Goal: Transaction & Acquisition: Purchase product/service

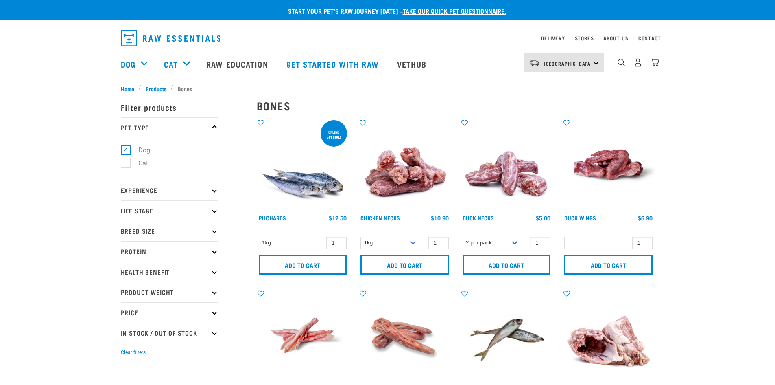
select select
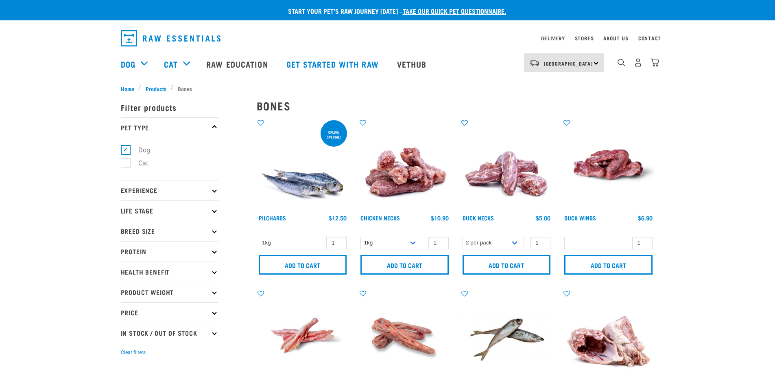
select select
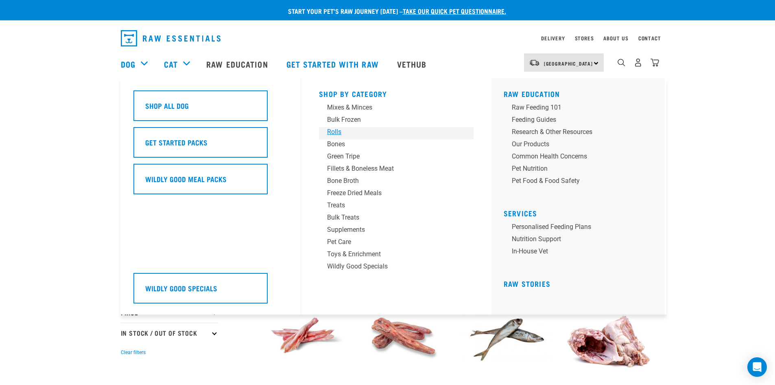
click at [330, 131] on div "Rolls" at bounding box center [390, 132] width 127 height 10
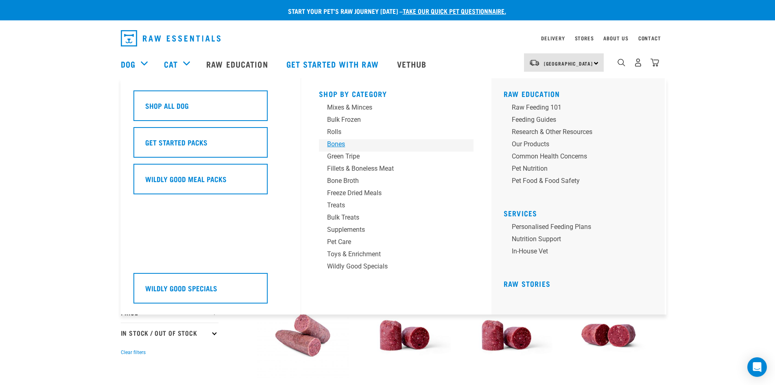
click at [330, 146] on div "Bones" at bounding box center [390, 144] width 127 height 10
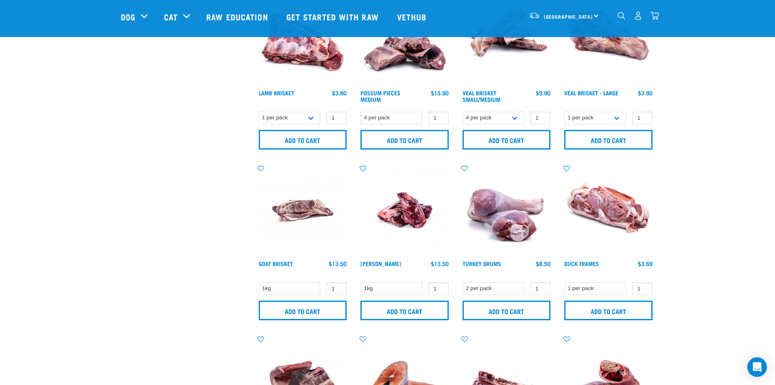
scroll to position [407, 0]
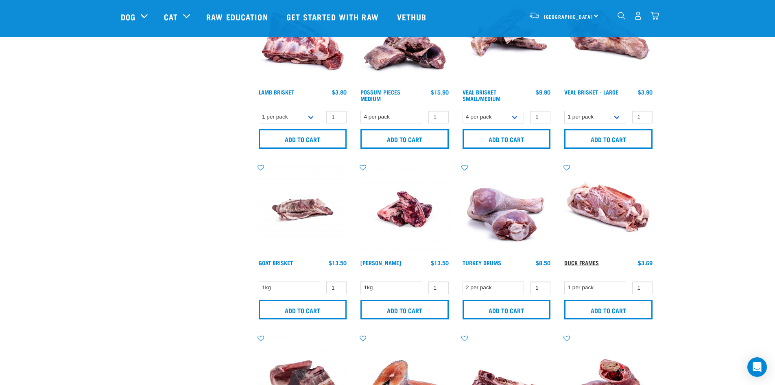
click at [584, 262] on link "Duck Frames" at bounding box center [581, 262] width 35 height 3
